Goal: Task Accomplishment & Management: Complete application form

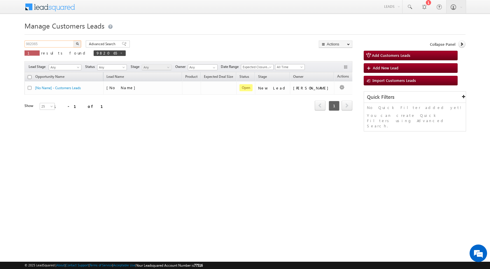
click at [55, 44] on input "982065" at bounding box center [50, 44] width 50 height 7
click at [77, 41] on button "button" at bounding box center [78, 44] width 8 height 7
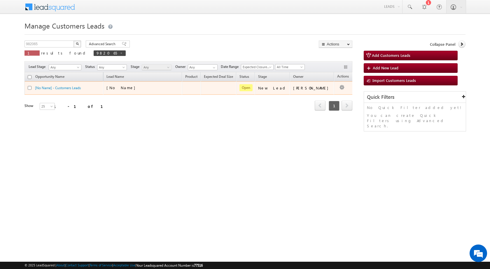
click at [133, 93] on div "[No Name]" at bounding box center [143, 89] width 73 height 8
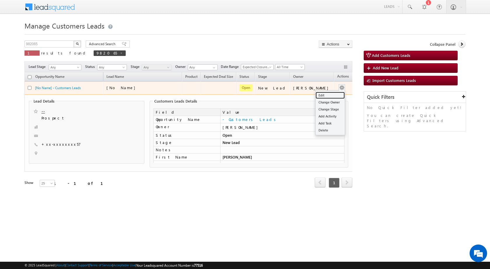
click at [328, 92] on link "Edit" at bounding box center [330, 95] width 29 height 7
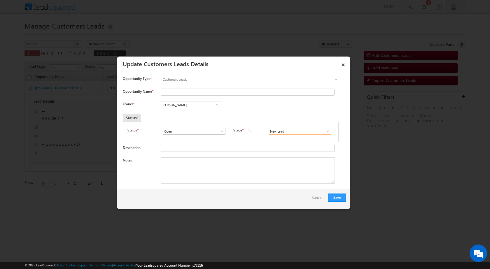
click at [324, 135] on input "New Lead" at bounding box center [300, 131] width 63 height 7
click at [325, 132] on span at bounding box center [328, 131] width 6 height 5
click at [287, 170] on link "Sale Marked" at bounding box center [300, 171] width 62 height 7
type input "Sale Marked"
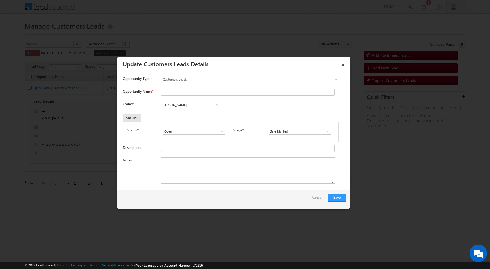
click at [229, 174] on textarea "Notes" at bounding box center [248, 171] width 174 height 26
type textarea "TOP-UP 3.50 LAC - INDORE 452016"
click at [238, 110] on div "Owner * Vikas Halwai Vikas Halwai Vikas Halwai" at bounding box center [234, 106] width 223 height 10
click at [172, 96] on div at bounding box center [246, 93] width 171 height 8
click at [170, 94] on input "Opportunity Name *" at bounding box center [248, 92] width 174 height 7
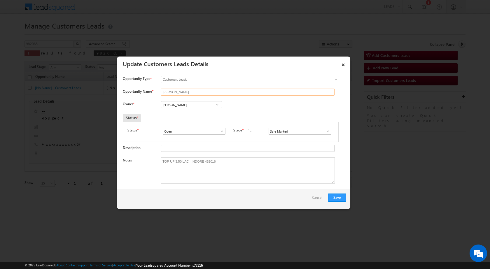
type input "[PERSON_NAME]"
click at [191, 103] on input "[PERSON_NAME]" at bounding box center [191, 104] width 61 height 7
paste input "[EMAIL_ADDRESS][DOMAIN_NAME]"
click at [172, 112] on link "[PERSON_NAME] [PERSON_NAME][EMAIL_ADDRESS][DOMAIN_NAME]" at bounding box center [191, 113] width 61 height 11
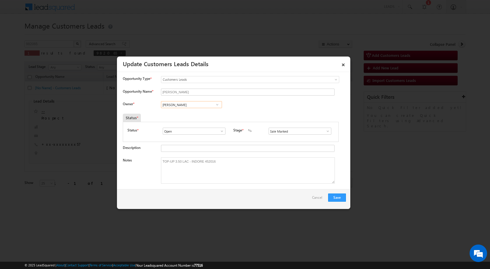
type input "[PERSON_NAME]"
click at [261, 107] on div "Owner * [PERSON_NAME] [PERSON_NAME] [PERSON_NAME] [PERSON_NAME] [PERSON_NAME] 5…" at bounding box center [234, 106] width 223 height 10
click at [330, 197] on button "Save" at bounding box center [337, 198] width 18 height 8
